Goal: Use online tool/utility: Utilize a website feature to perform a specific function

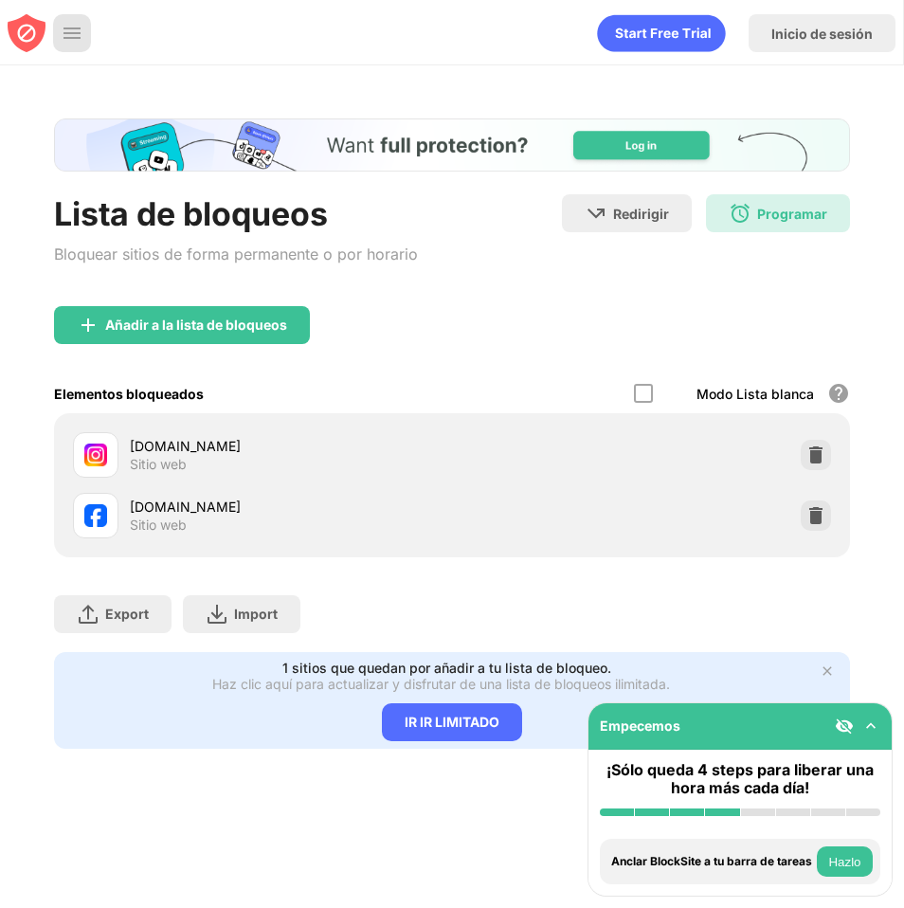
click at [80, 33] on img at bounding box center [72, 33] width 19 height 19
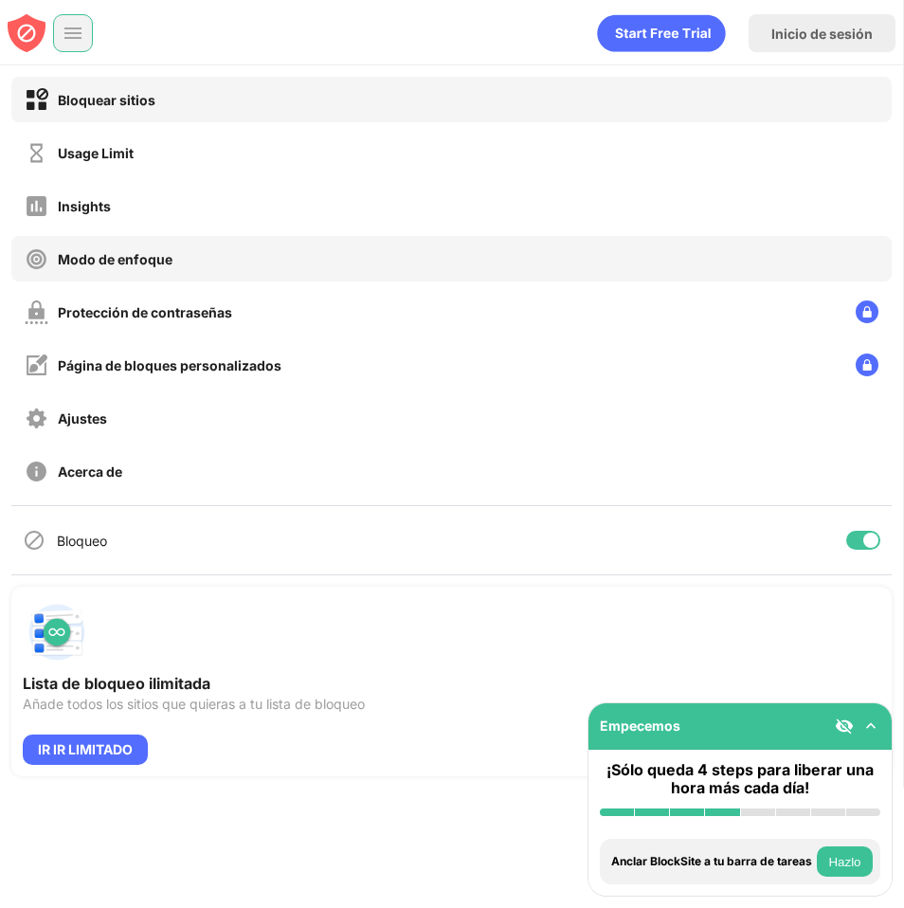
click at [143, 264] on div "Modo de enfoque" at bounding box center [115, 259] width 115 height 16
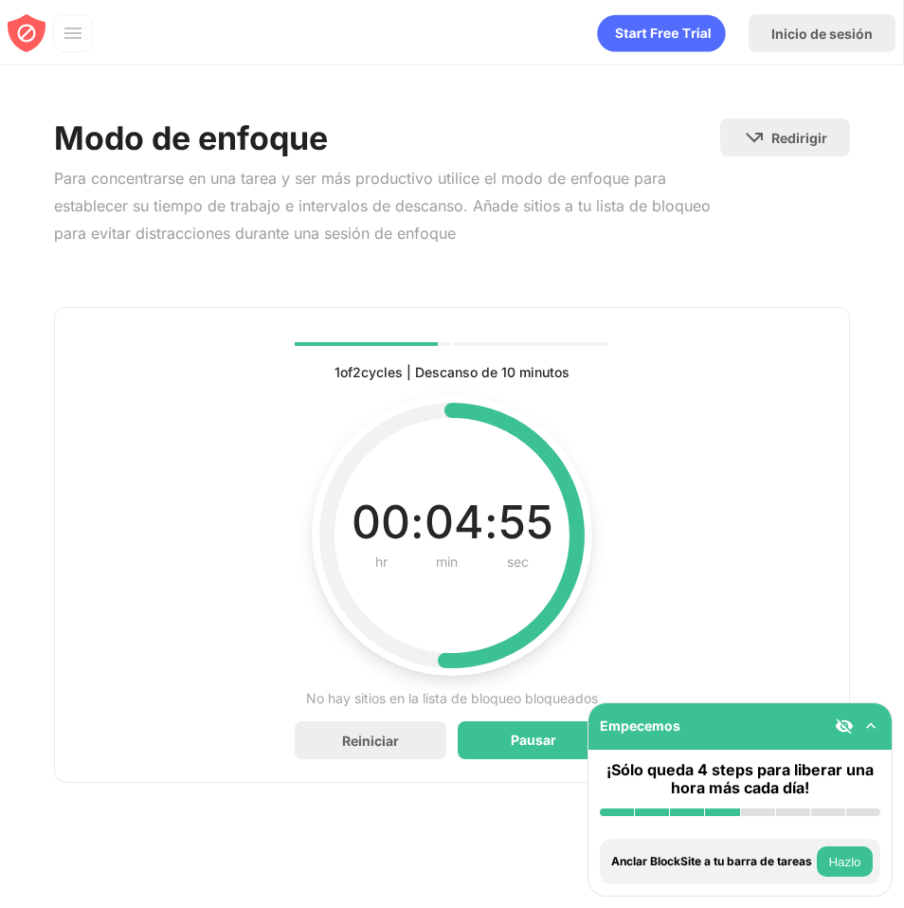
click at [840, 731] on img at bounding box center [844, 725] width 19 height 19
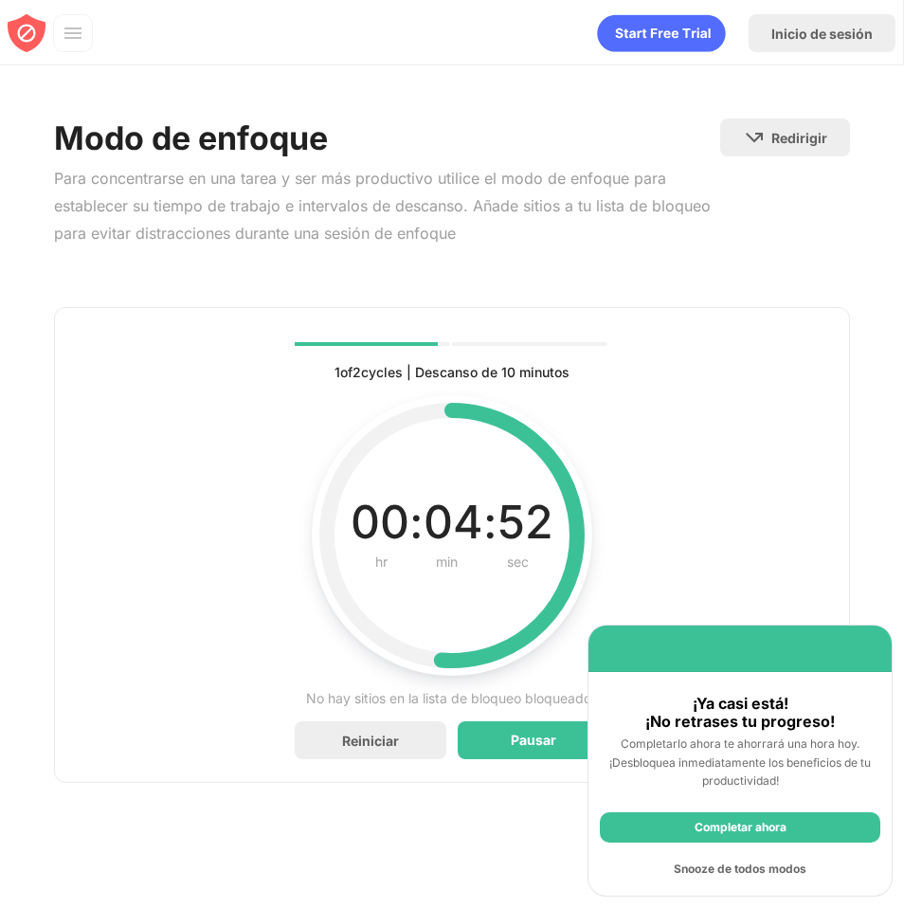
click at [749, 877] on div "Snooze de todos modos" at bounding box center [740, 869] width 280 height 30
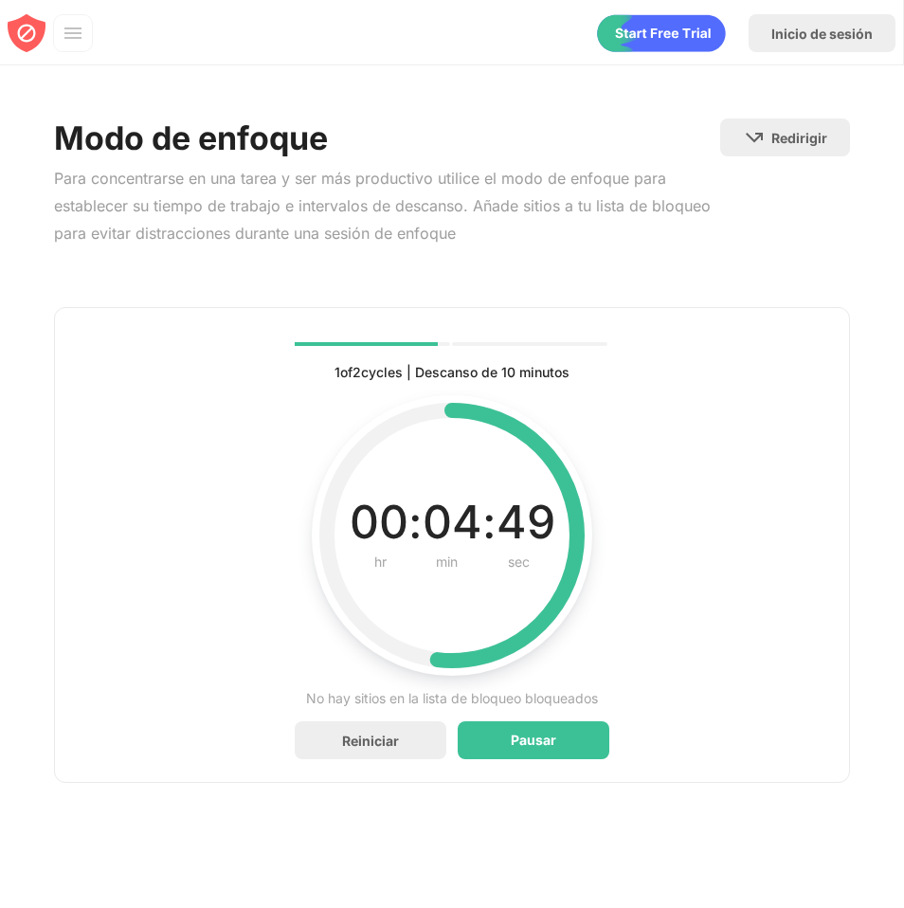
drag, startPoint x: 228, startPoint y: 177, endPoint x: 580, endPoint y: 185, distance: 351.6
click at [580, 185] on div "Para concentrarse en una tarea y ser más productivo utilice el modo de enfoque …" at bounding box center [387, 205] width 666 height 81
click at [534, 742] on div "Pausar" at bounding box center [533, 740] width 45 height 15
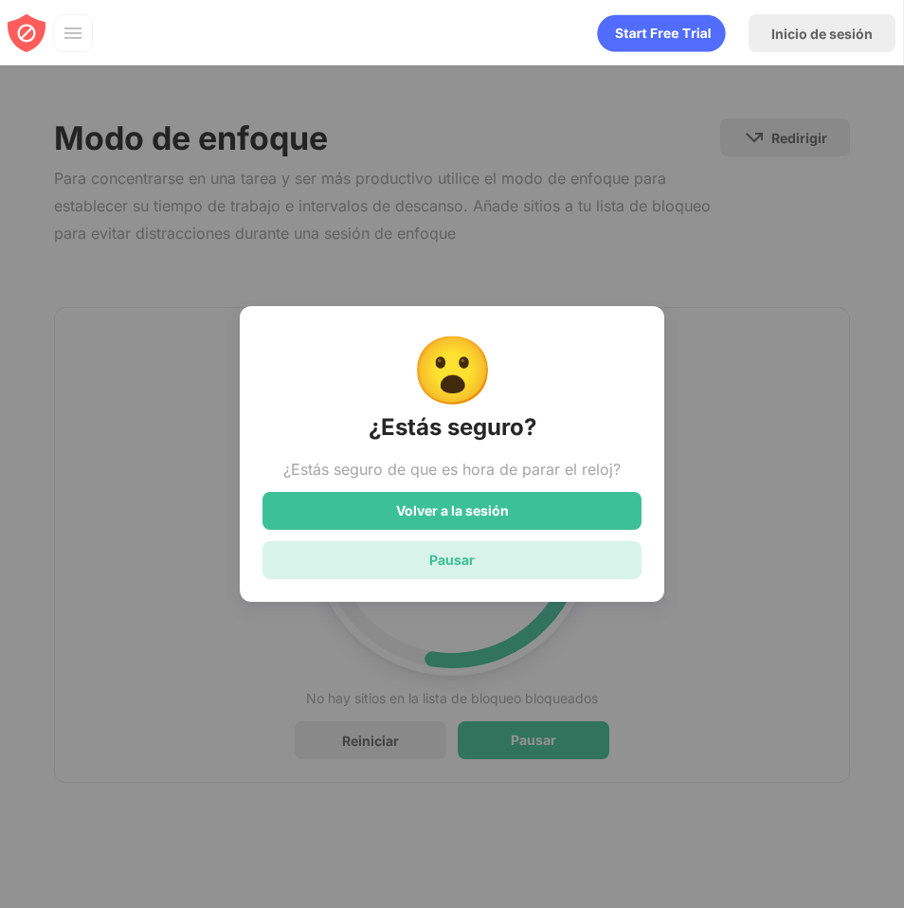
click at [498, 565] on div "Pausar" at bounding box center [451, 560] width 379 height 38
